Goal: Task Accomplishment & Management: Manage account settings

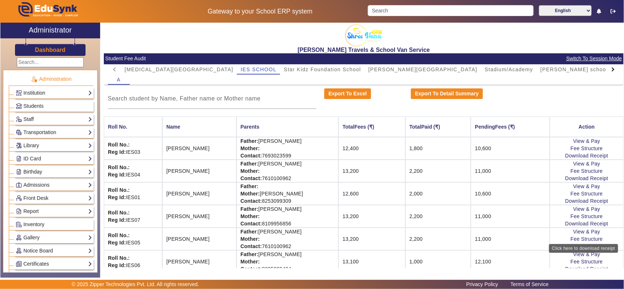
scroll to position [31, 0]
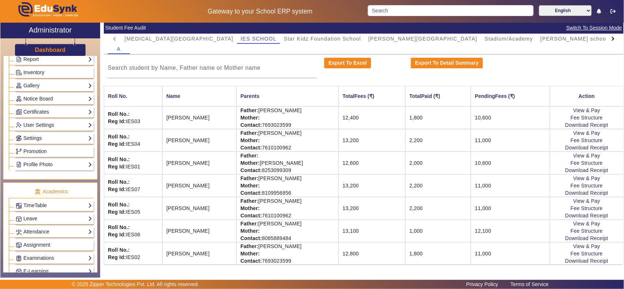
click at [524, 68] on div "Export To Detail Summary" at bounding box center [472, 68] width 130 height 20
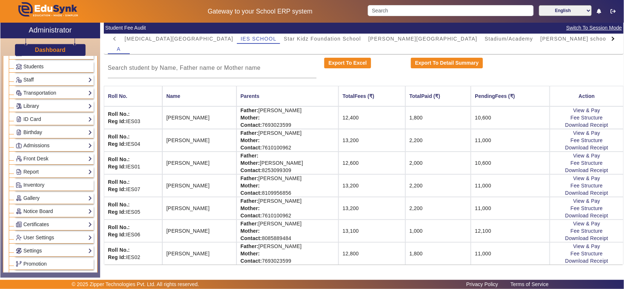
scroll to position [0, 0]
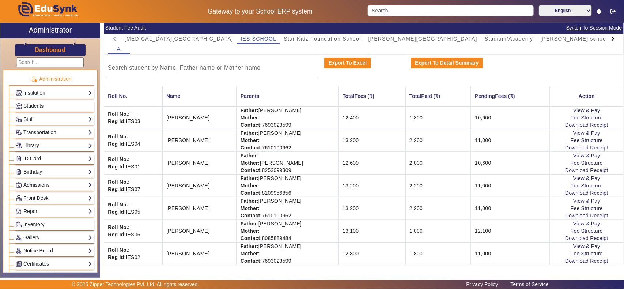
click at [56, 48] on h3 "Dashboard" at bounding box center [50, 49] width 31 height 7
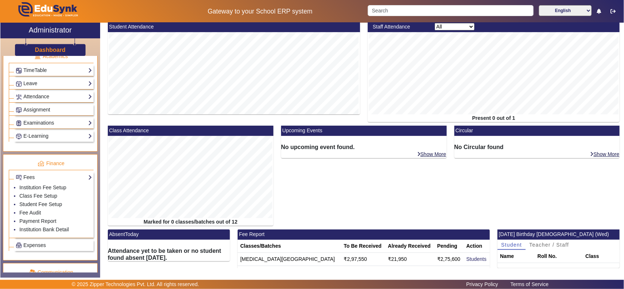
scroll to position [304, 0]
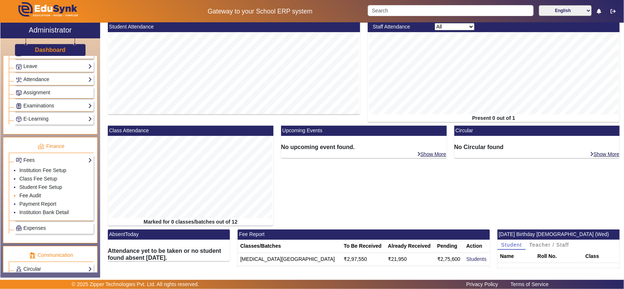
click at [34, 198] on link "Fee Audit" at bounding box center [30, 196] width 22 height 6
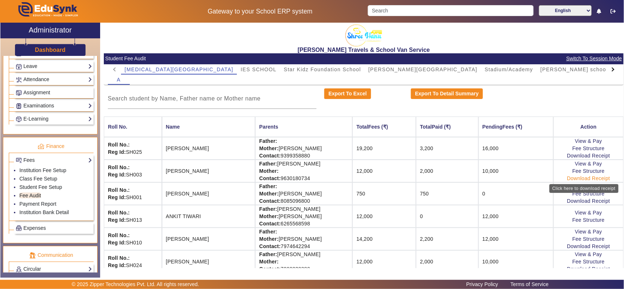
click at [588, 178] on link "Download Receipt" at bounding box center [588, 178] width 43 height 6
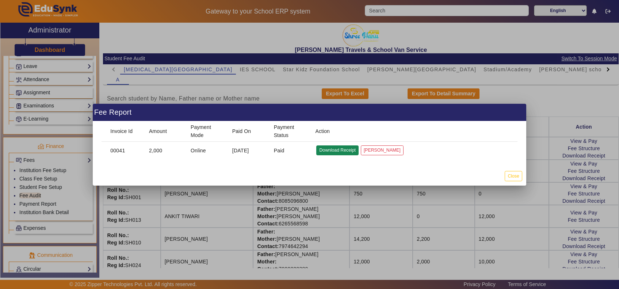
click at [340, 149] on button "Download Receipt" at bounding box center [337, 150] width 42 height 10
click at [510, 174] on button "Close" at bounding box center [513, 176] width 17 height 10
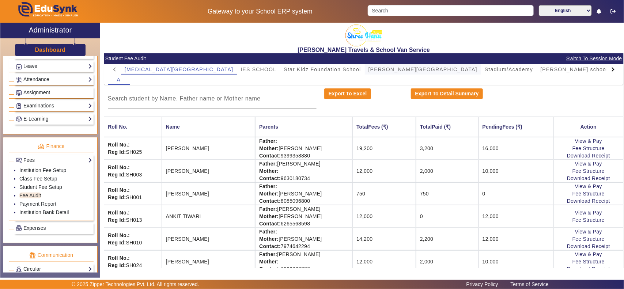
click at [368, 69] on span "Kamla Nehru School" at bounding box center [422, 69] width 109 height 5
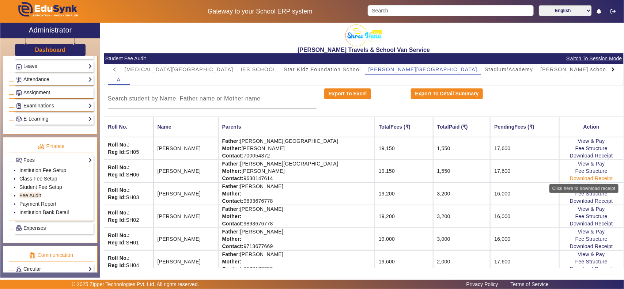
click at [590, 180] on link "Download Receipt" at bounding box center [590, 178] width 43 height 6
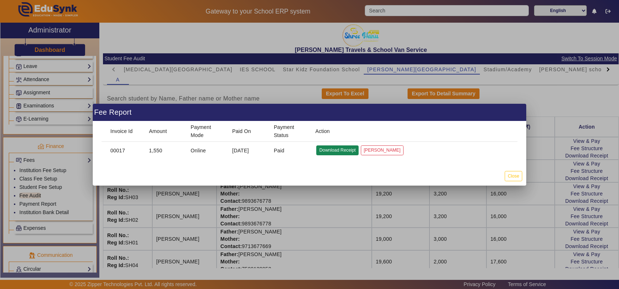
click at [333, 149] on button "Download Receipt" at bounding box center [337, 150] width 42 height 10
click at [517, 176] on button "Close" at bounding box center [513, 176] width 17 height 10
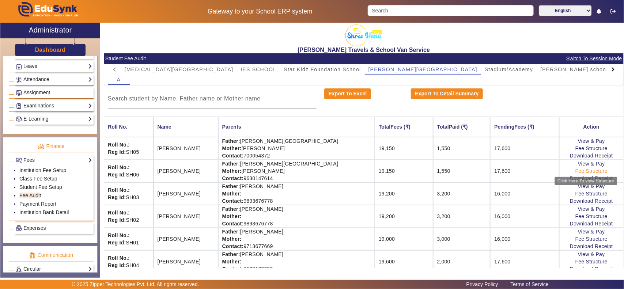
click at [586, 170] on link "Fee Structure" at bounding box center [591, 171] width 32 height 6
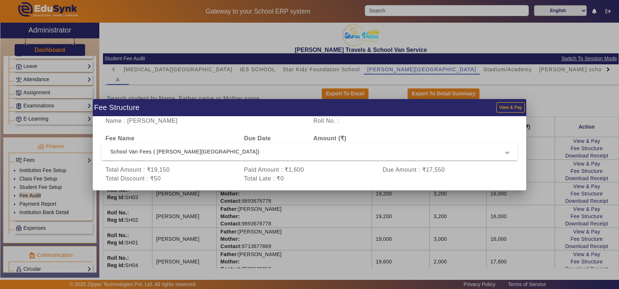
click at [144, 151] on span "School Van Fees ( Kamla Nehru School)" at bounding box center [308, 151] width 396 height 9
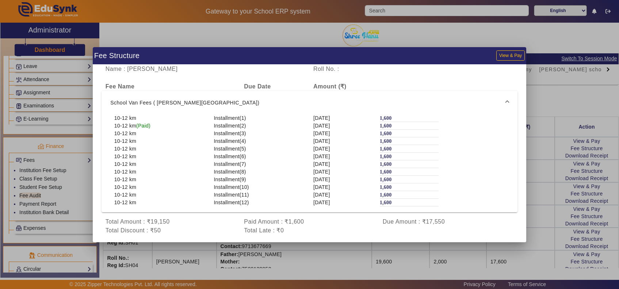
click at [572, 100] on div at bounding box center [309, 144] width 619 height 289
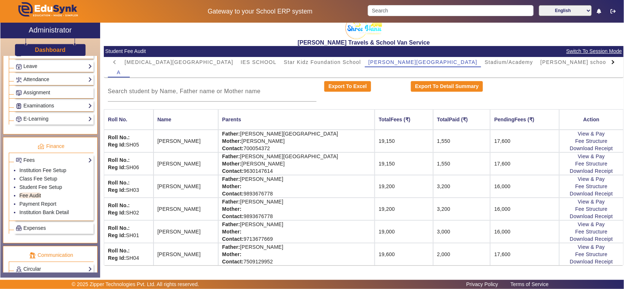
scroll to position [8, 0]
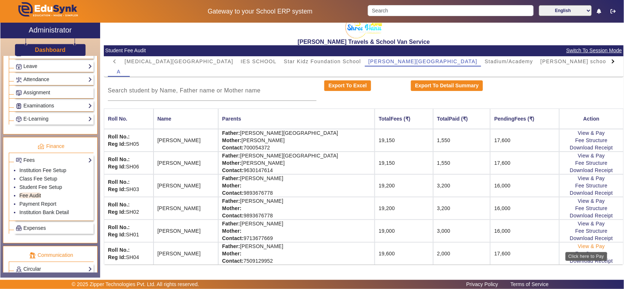
click at [590, 244] on link "View & Pay" at bounding box center [591, 246] width 27 height 6
click at [44, 190] on link "Student Fee Setup" at bounding box center [40, 187] width 43 height 6
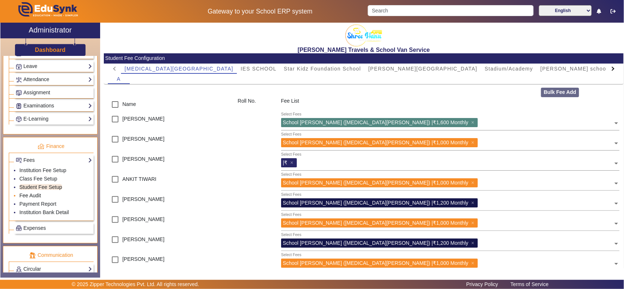
click at [29, 198] on link "Fee Audit" at bounding box center [30, 196] width 22 height 6
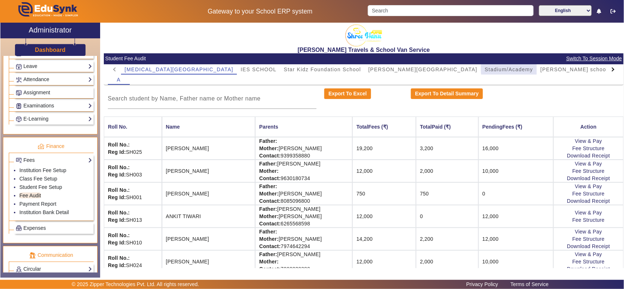
click at [484, 68] on span "Stadium/Academy" at bounding box center [508, 69] width 48 height 5
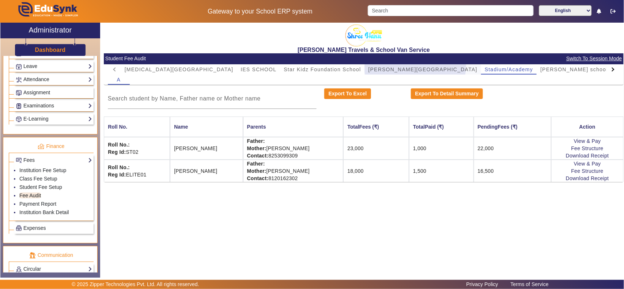
click at [372, 66] on span "Kamla Nehru School" at bounding box center [422, 69] width 109 height 10
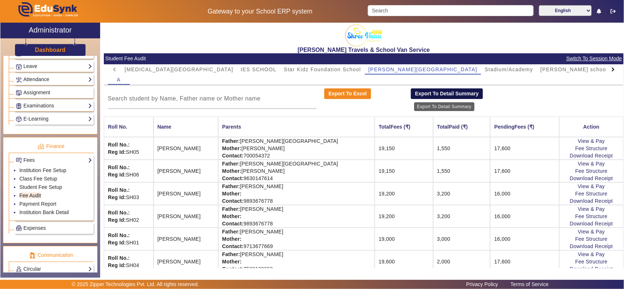
click at [437, 94] on button "Export To Detail Summary" at bounding box center [447, 93] width 72 height 11
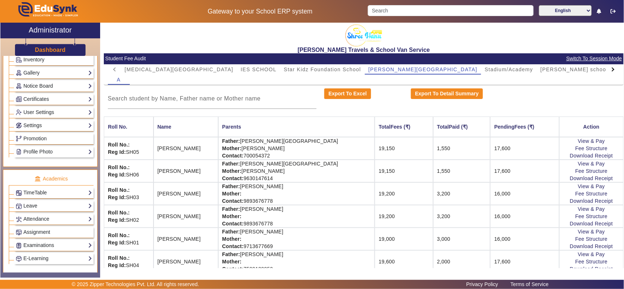
scroll to position [76, 0]
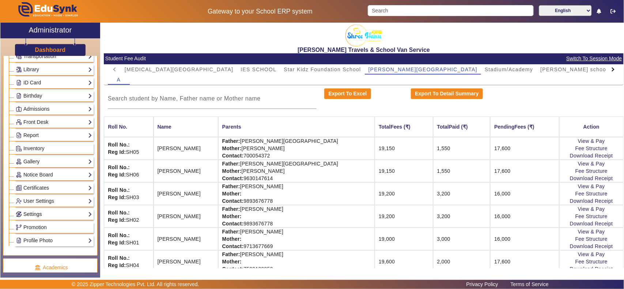
click at [39, 216] on link "Settings" at bounding box center [54, 214] width 76 height 8
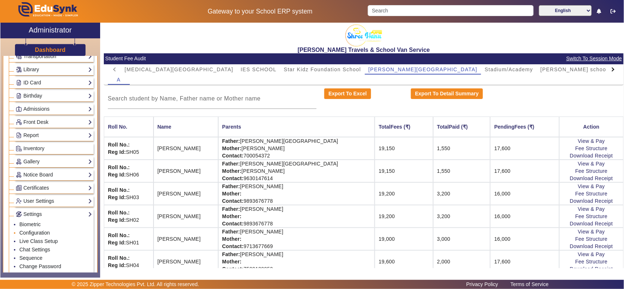
click at [37, 235] on link "Configuration" at bounding box center [34, 233] width 30 height 6
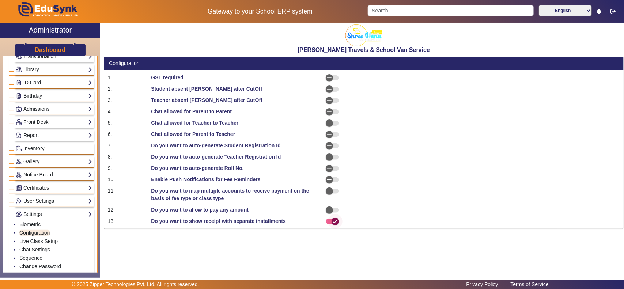
click at [329, 222] on span "button" at bounding box center [335, 221] width 15 height 15
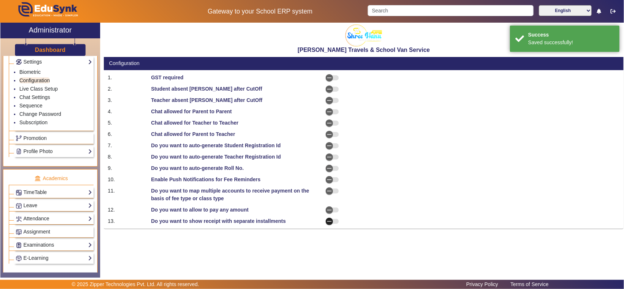
scroll to position [304, 0]
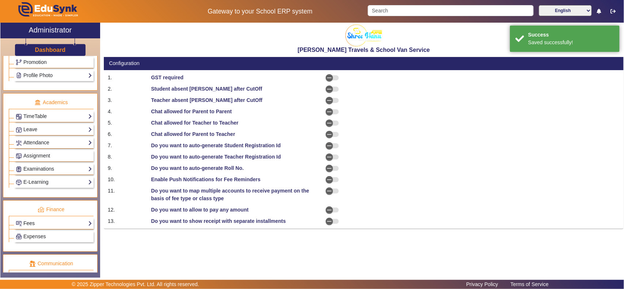
click at [32, 228] on link "Fees" at bounding box center [54, 223] width 76 height 8
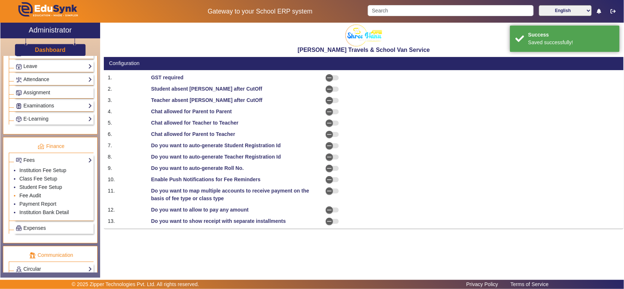
click at [30, 198] on link "Fee Audit" at bounding box center [30, 196] width 22 height 6
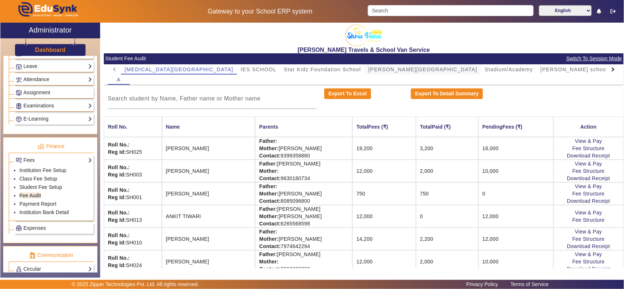
click at [368, 70] on span "Kamla Nehru School" at bounding box center [422, 69] width 109 height 5
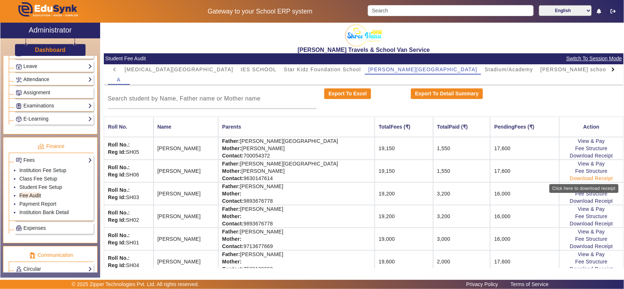
click at [580, 179] on link "Download Receipt" at bounding box center [590, 178] width 43 height 6
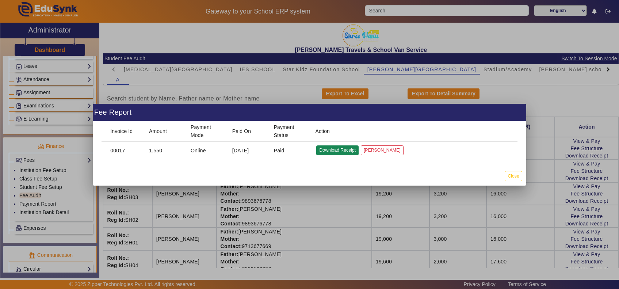
click at [332, 148] on button "Download Receipt" at bounding box center [337, 150] width 42 height 10
click at [514, 176] on button "Close" at bounding box center [513, 176] width 17 height 10
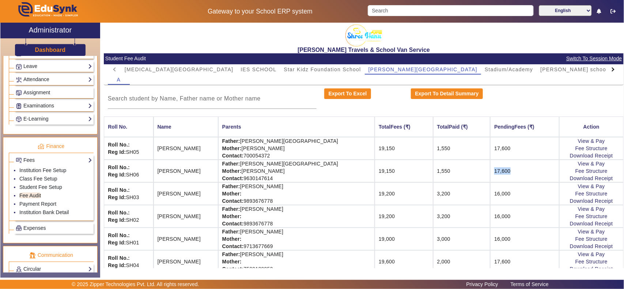
drag, startPoint x: 506, startPoint y: 168, endPoint x: 466, endPoint y: 167, distance: 40.2
click at [466, 167] on tr "Roll No.: Reg Id: SH06 ARNAV MISHRA Father: R.P. Mishra Mother: SUDHA MISHRA Co…" at bounding box center [363, 171] width 519 height 23
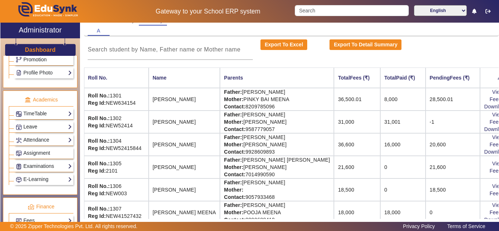
scroll to position [183, 0]
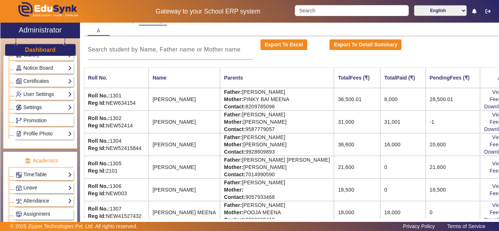
click at [43, 108] on link "Settings" at bounding box center [44, 107] width 56 height 8
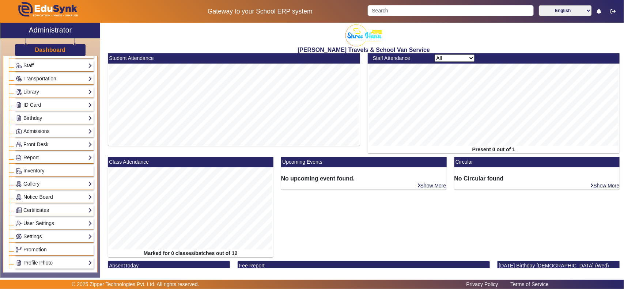
scroll to position [76, 0]
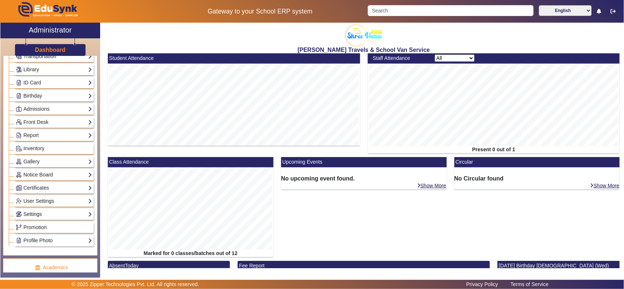
click at [41, 218] on link "Settings" at bounding box center [54, 214] width 76 height 8
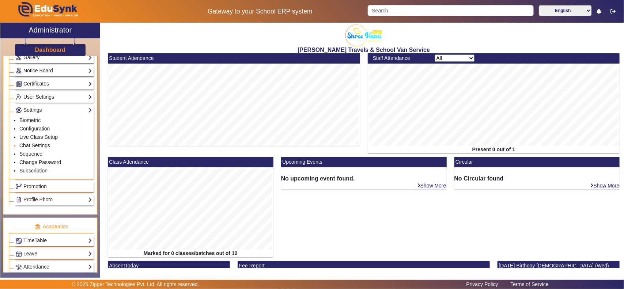
scroll to position [228, 0]
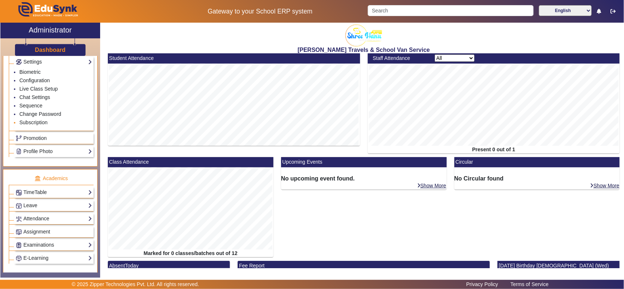
click at [37, 127] on li "Subscription" at bounding box center [55, 123] width 73 height 8
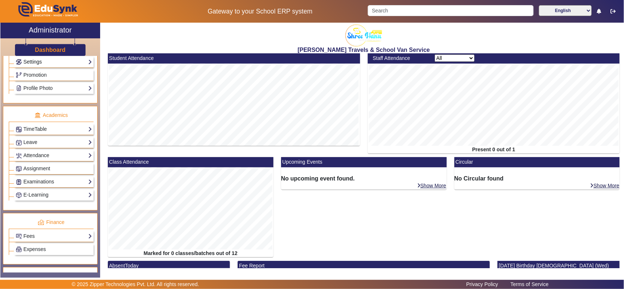
click at [38, 65] on link "Settings" at bounding box center [54, 62] width 76 height 8
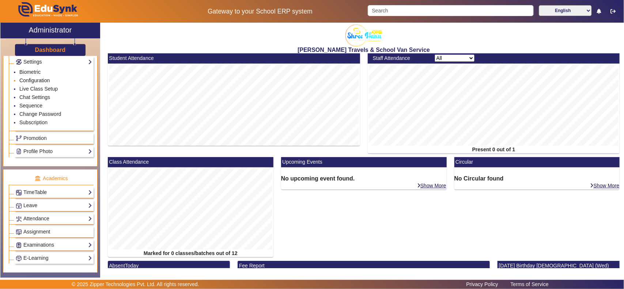
click at [37, 83] on link "Configuration" at bounding box center [34, 80] width 30 height 6
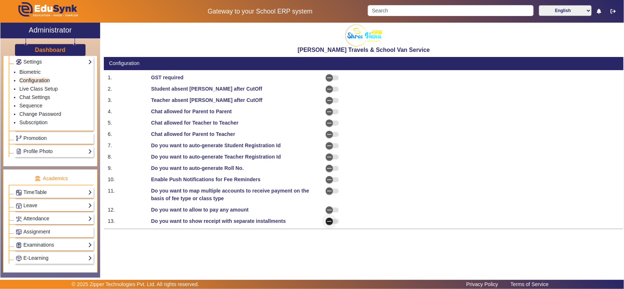
click at [334, 220] on span "button" at bounding box center [329, 221] width 15 height 15
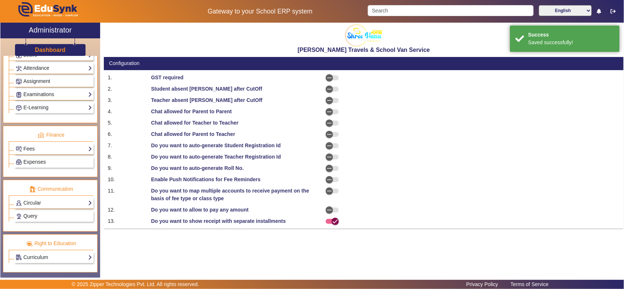
scroll to position [380, 0]
click at [39, 152] on link "Fees" at bounding box center [54, 149] width 76 height 8
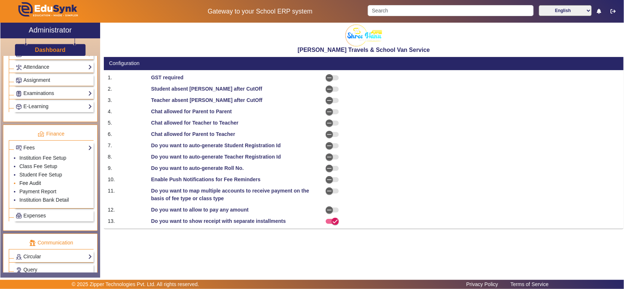
click at [39, 186] on link "Fee Audit" at bounding box center [30, 183] width 22 height 6
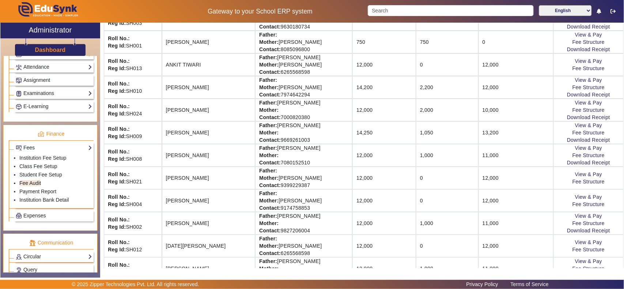
scroll to position [152, 0]
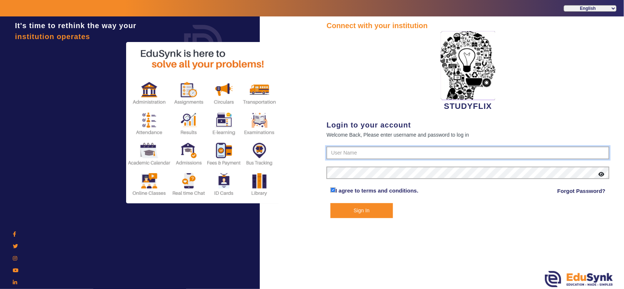
type input "6354922771"
click at [359, 206] on button "Sign In" at bounding box center [361, 210] width 62 height 15
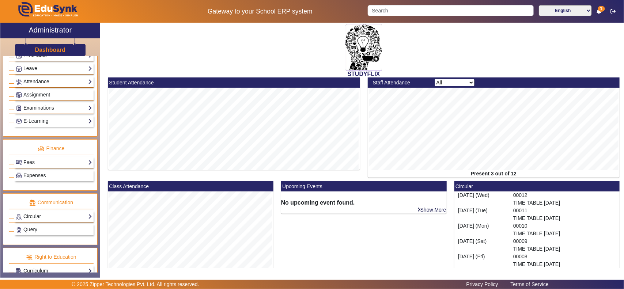
scroll to position [304, 0]
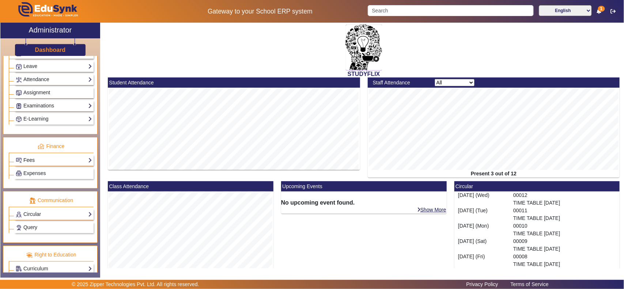
click at [50, 163] on link "Fees" at bounding box center [54, 160] width 76 height 8
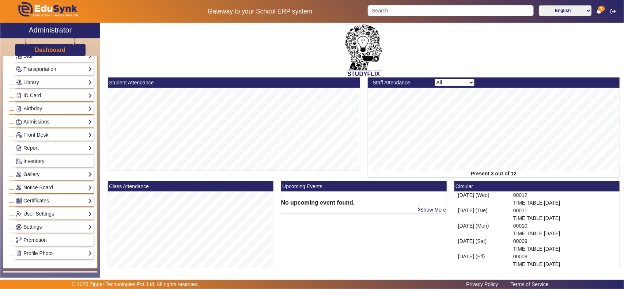
scroll to position [152, 0]
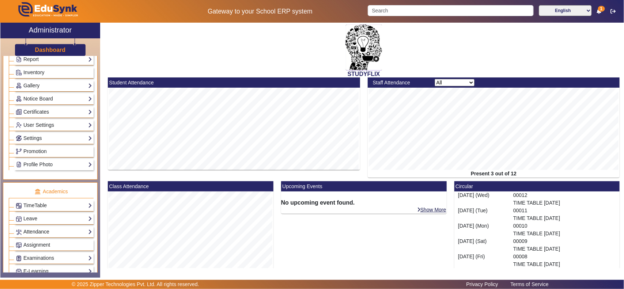
click at [35, 234] on link "Attendance" at bounding box center [54, 232] width 76 height 8
click at [35, 253] on link "Students" at bounding box center [29, 250] width 20 height 6
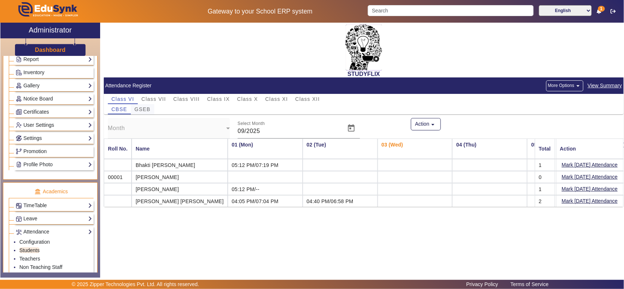
click at [150, 107] on span "GSEB" at bounding box center [142, 109] width 16 height 5
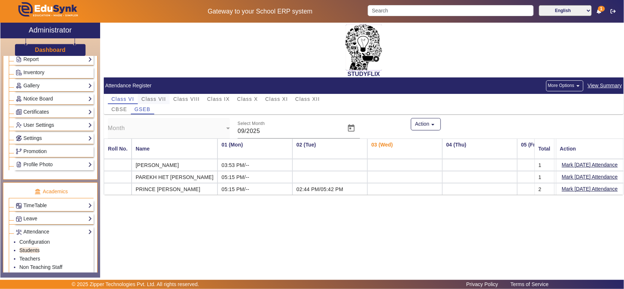
click at [155, 99] on span "Class VII" at bounding box center [153, 98] width 24 height 5
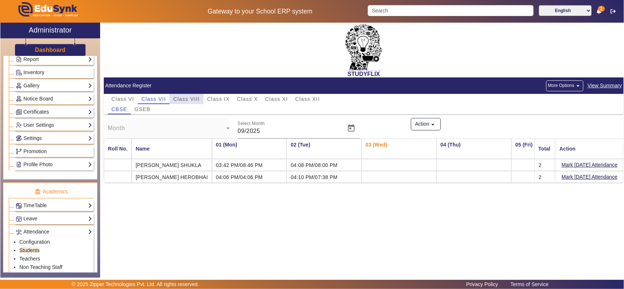
click at [197, 98] on span "Class VIII" at bounding box center [186, 98] width 26 height 5
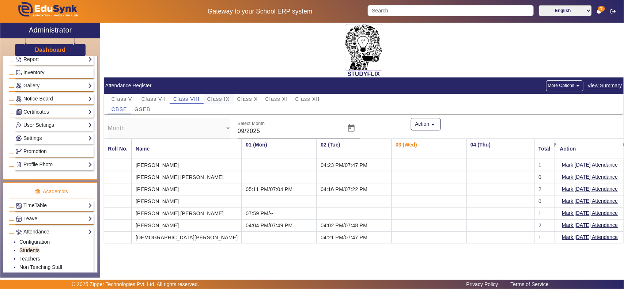
click at [232, 98] on div "Class IX" at bounding box center [218, 99] width 30 height 10
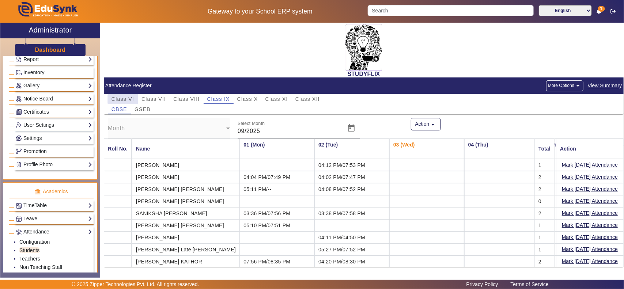
click at [125, 99] on span "Class VI" at bounding box center [122, 98] width 23 height 5
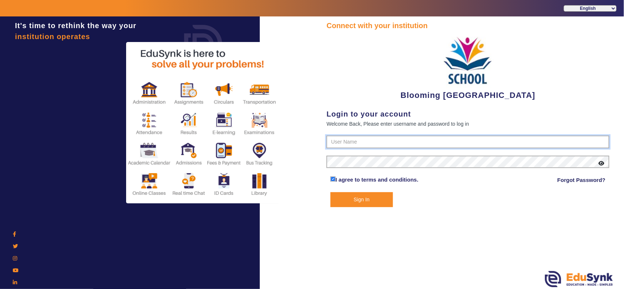
type input "4141419999"
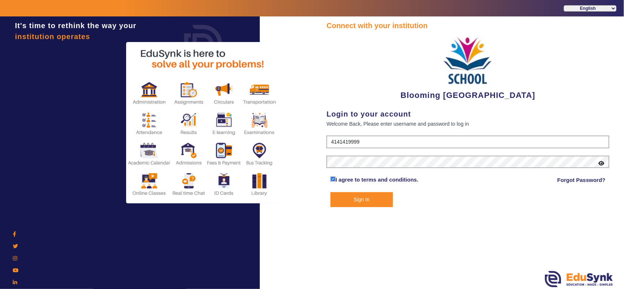
click at [370, 196] on button "Sign In" at bounding box center [361, 199] width 62 height 15
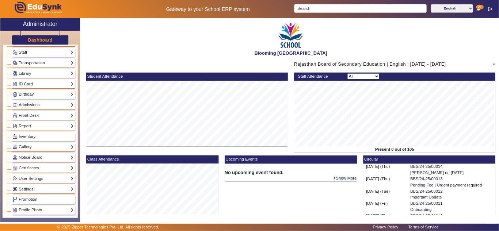
scroll to position [76, 0]
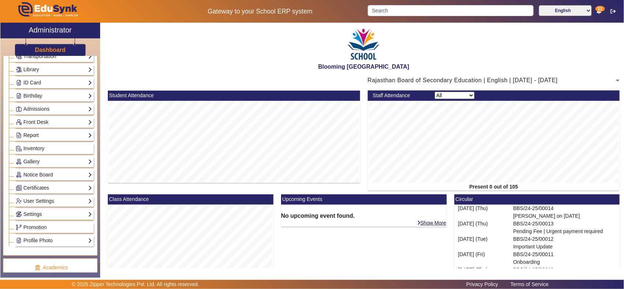
click at [32, 132] on link "Report" at bounding box center [54, 135] width 76 height 8
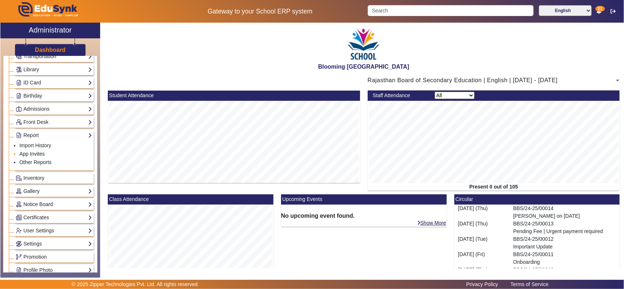
click at [34, 156] on link "App Invites" at bounding box center [31, 154] width 25 height 6
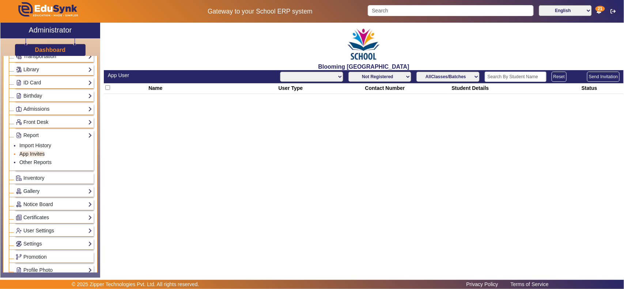
select select "All"
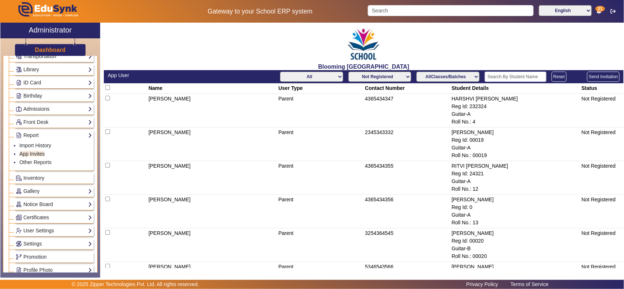
click at [399, 76] on select "Not Registered Registered" at bounding box center [379, 77] width 63 height 10
select select "registered"
click at [348, 72] on select "Not Registered Registered" at bounding box center [379, 77] width 63 height 10
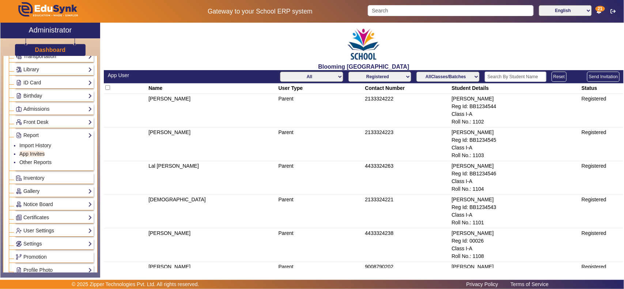
click at [378, 200] on td "2133324221" at bounding box center [406, 212] width 87 height 34
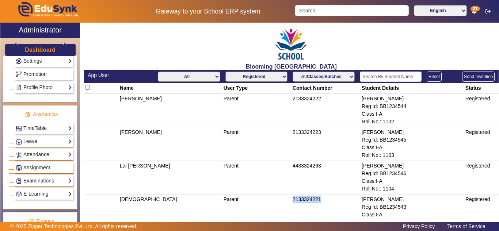
scroll to position [259, 0]
click at [35, 153] on link "Attendance" at bounding box center [44, 154] width 56 height 8
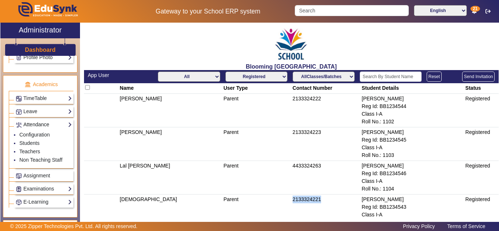
scroll to position [229, 0]
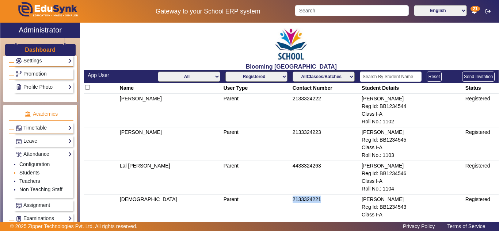
click at [30, 172] on link "Students" at bounding box center [29, 173] width 20 height 6
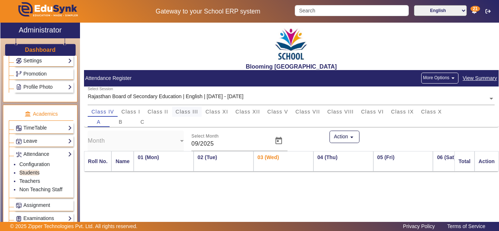
click at [179, 111] on span "Class III" at bounding box center [187, 111] width 23 height 5
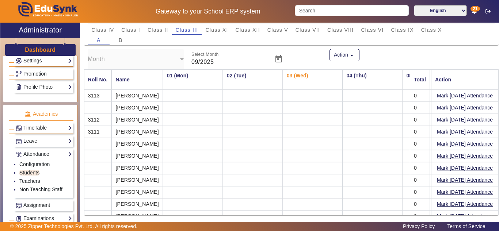
scroll to position [21, 0]
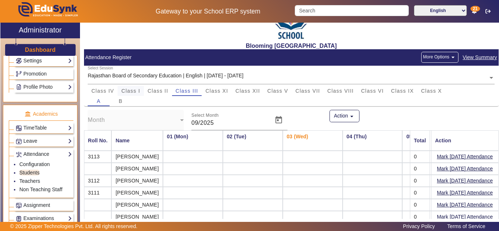
click at [132, 93] on span "Class I" at bounding box center [130, 90] width 19 height 5
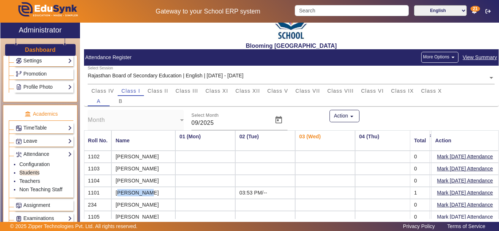
drag, startPoint x: 116, startPoint y: 193, endPoint x: 148, endPoint y: 196, distance: 32.6
click at [148, 196] on mat-cell "[PERSON_NAME]" at bounding box center [143, 193] width 64 height 12
drag, startPoint x: 252, startPoint y: 193, endPoint x: 210, endPoint y: 189, distance: 42.2
drag, startPoint x: 115, startPoint y: 193, endPoint x: 141, endPoint y: 193, distance: 26.3
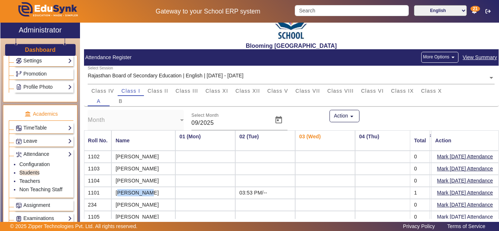
click at [141, 193] on mat-cell "[PERSON_NAME]" at bounding box center [143, 193] width 64 height 12
click at [295, 191] on td at bounding box center [325, 193] width 60 height 12
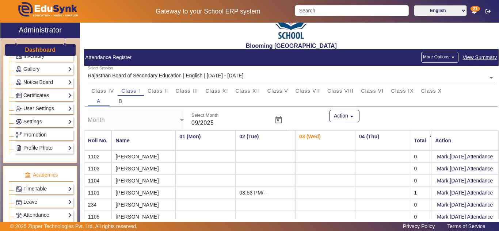
scroll to position [107, 0]
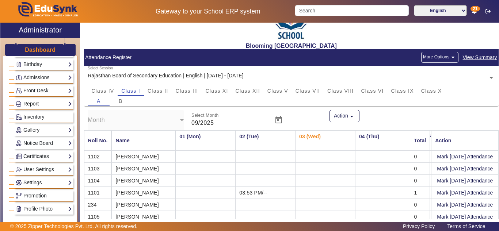
click at [46, 106] on link "Report" at bounding box center [44, 104] width 56 height 8
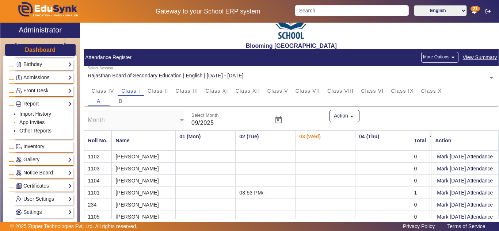
click at [37, 122] on link "App Invites" at bounding box center [31, 122] width 25 height 6
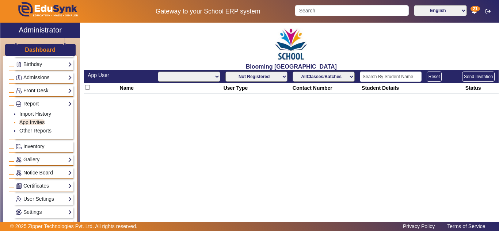
select select "All"
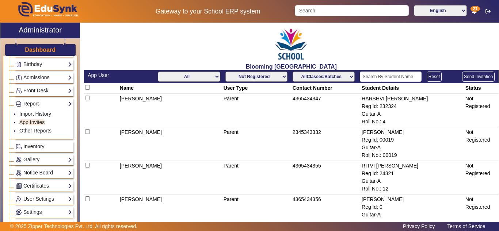
click at [258, 77] on select "Not Registered Registered" at bounding box center [256, 77] width 62 height 10
select select "registered"
click at [225, 72] on select "Not Registered Registered" at bounding box center [256, 77] width 62 height 10
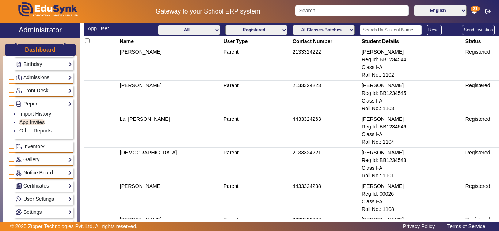
scroll to position [61, 0]
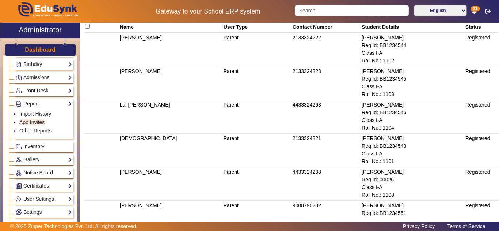
click at [302, 139] on td "2133324221" at bounding box center [325, 151] width 69 height 34
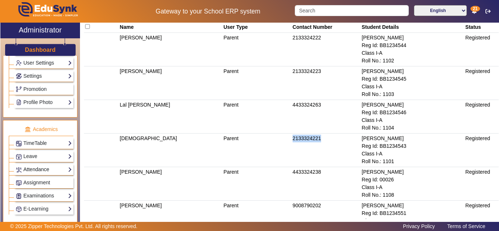
click at [40, 172] on link "Attendance" at bounding box center [44, 169] width 56 height 8
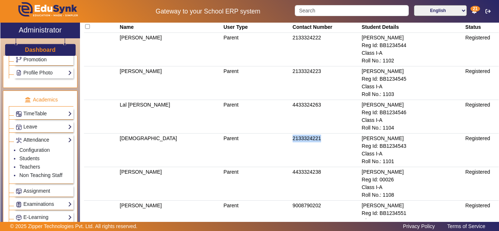
scroll to position [214, 0]
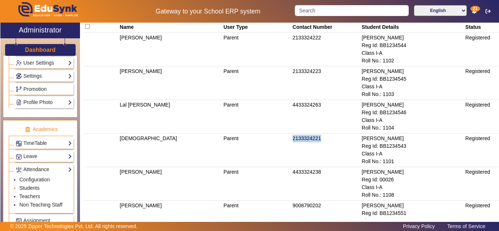
click at [35, 188] on link "Students" at bounding box center [29, 188] width 20 height 6
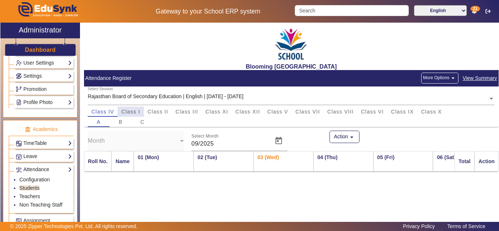
click at [134, 113] on span "Class I" at bounding box center [130, 111] width 19 height 5
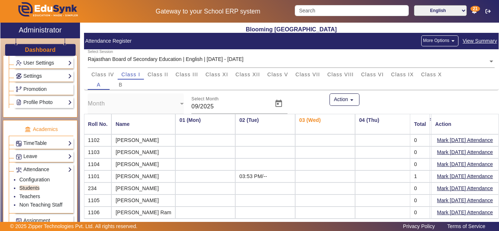
scroll to position [61, 0]
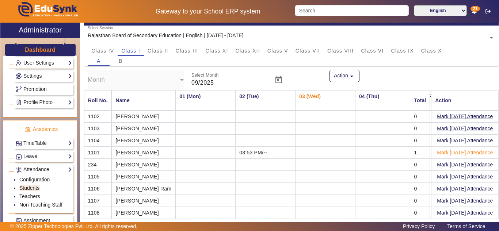
click at [444, 153] on button "Mark [DATE] Attendance" at bounding box center [464, 152] width 57 height 9
click at [182, 52] on span "Class III" at bounding box center [187, 50] width 23 height 5
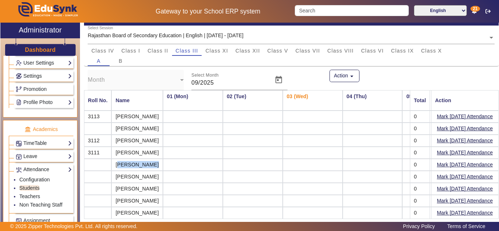
drag, startPoint x: 117, startPoint y: 164, endPoint x: 154, endPoint y: 164, distance: 36.9
click at [154, 164] on mat-cell "[PERSON_NAME]" at bounding box center [136, 165] width 51 height 12
click at [447, 166] on button "Mark [DATE] Attendance" at bounding box center [464, 164] width 57 height 9
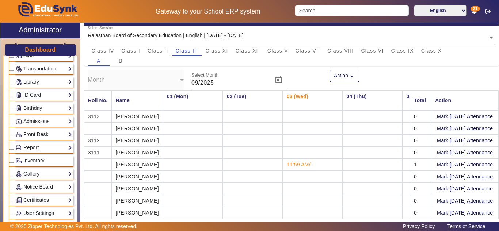
scroll to position [0, 0]
